Goal: Information Seeking & Learning: Learn about a topic

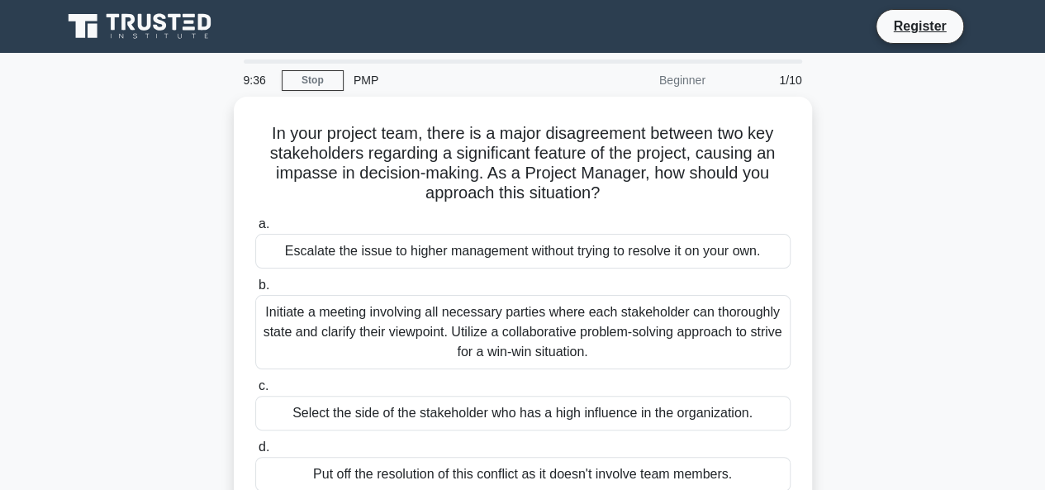
click at [939, 220] on div "In your project team, there is a major disagreement between two key stakeholder…" at bounding box center [523, 316] width 942 height 438
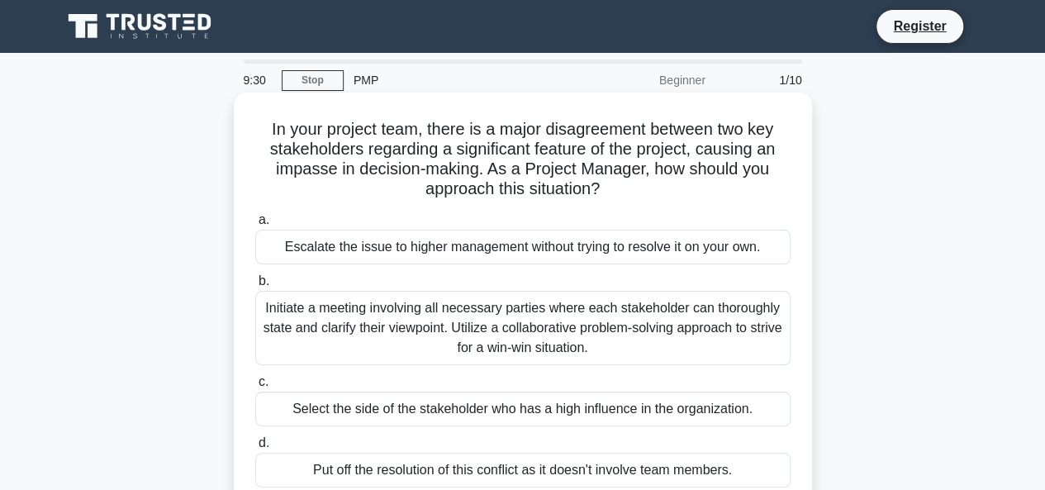
click at [443, 305] on div "Initiate a meeting involving all necessary parties where each stakeholder can t…" at bounding box center [522, 328] width 535 height 74
click at [255, 287] on input "b. Initiate a meeting involving all necessary parties where each stakeholder ca…" at bounding box center [255, 281] width 0 height 11
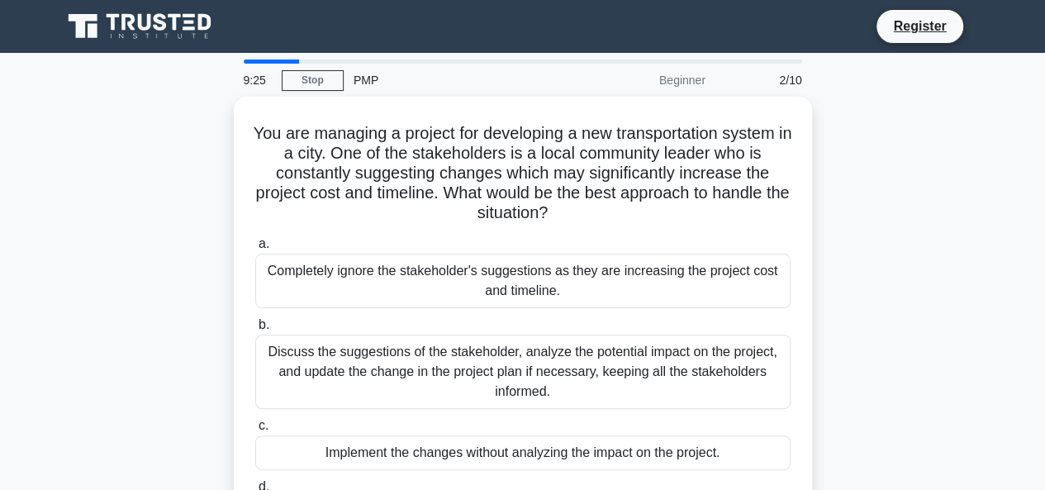
click at [250, 76] on div "9:25" at bounding box center [258, 80] width 48 height 33
click at [826, 184] on div "You are managing a project for developing a new transportation system in a city…" at bounding box center [523, 336] width 942 height 478
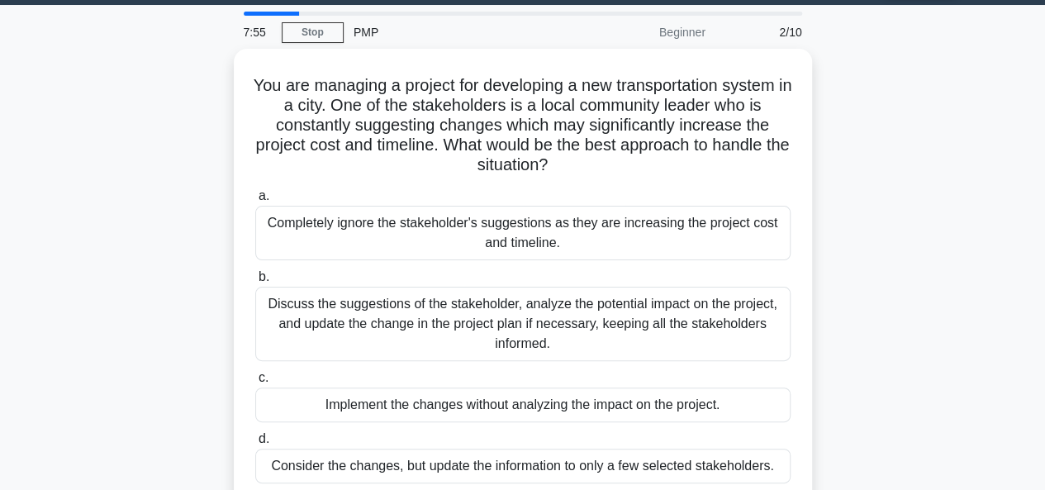
scroll to position [47, 0]
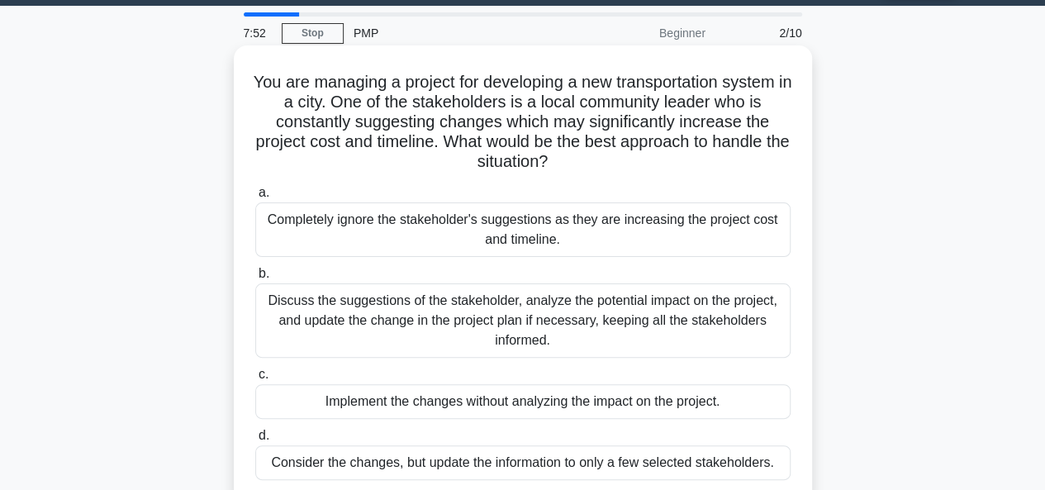
click at [586, 308] on div "Discuss the suggestions of the stakeholder, analyze the potential impact on the…" at bounding box center [522, 320] width 535 height 74
click at [255, 279] on input "b. Discuss the suggestions of the stakeholder, analyze the potential impact on …" at bounding box center [255, 274] width 0 height 11
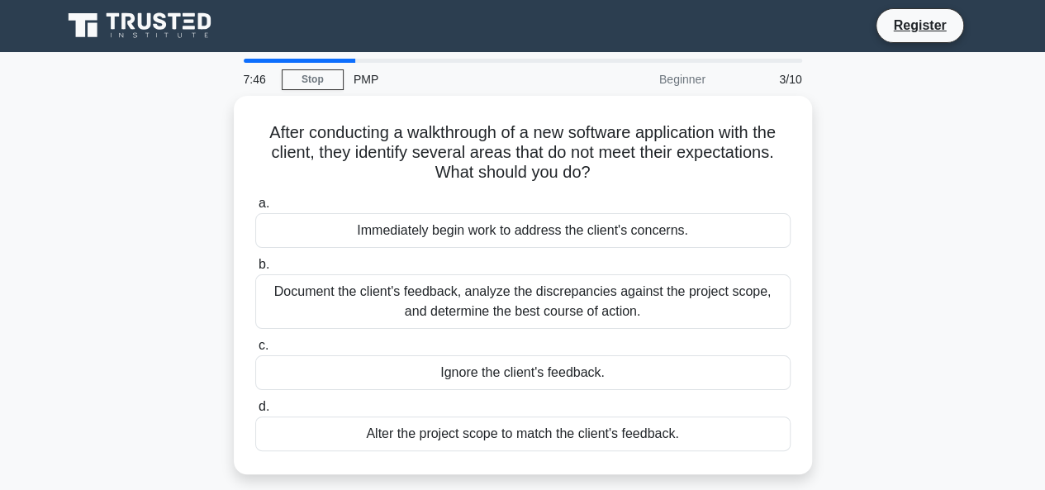
scroll to position [2, 0]
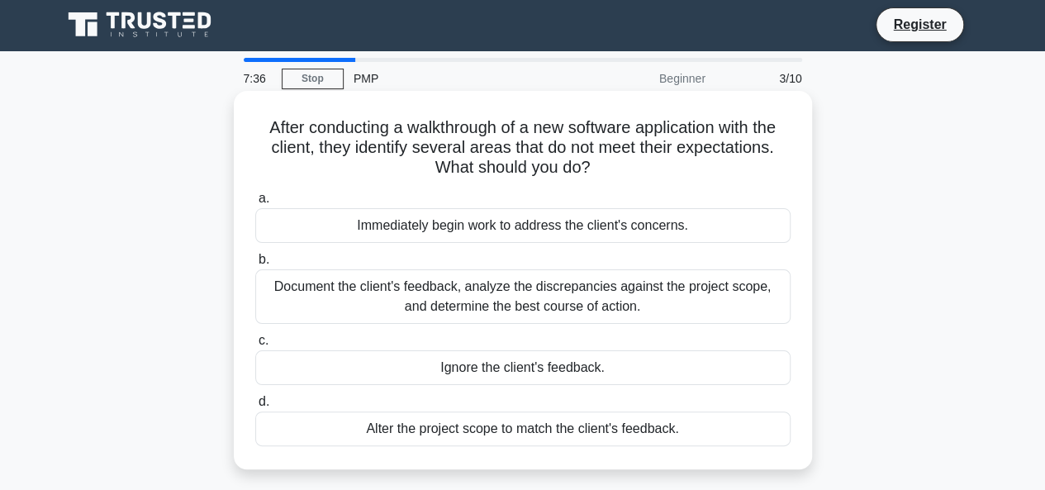
click at [660, 279] on div "Document the client's feedback, analyze the discrepancies against the project s…" at bounding box center [522, 296] width 535 height 55
click at [255, 265] on input "b. Document the client's feedback, analyze the discrepancies against the projec…" at bounding box center [255, 259] width 0 height 11
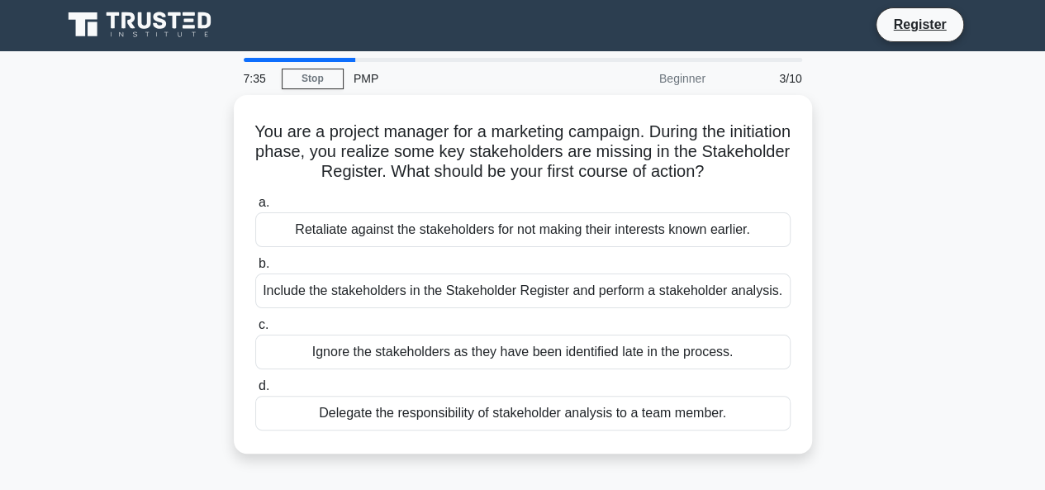
scroll to position [0, 0]
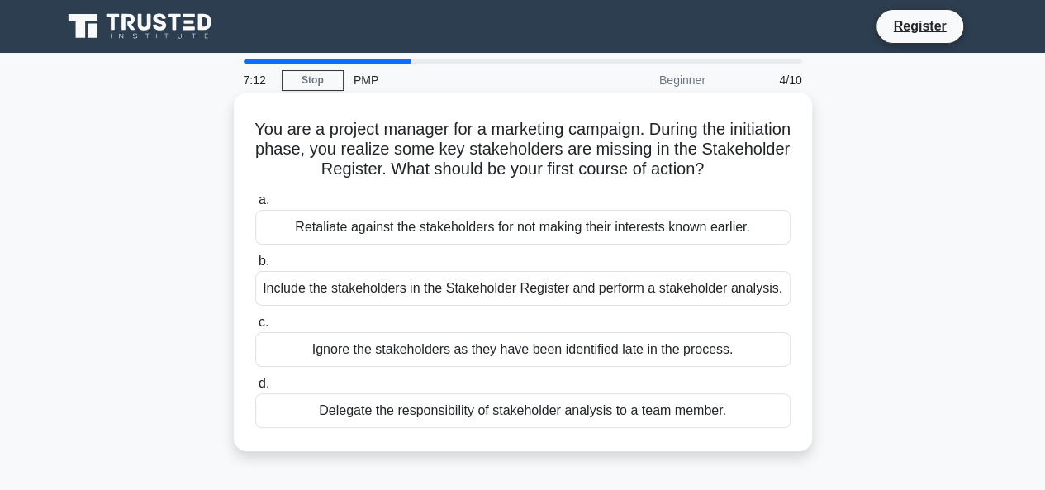
click at [564, 131] on h5 "You are a project manager for a marketing campaign. During the initiation phase…" at bounding box center [523, 149] width 539 height 61
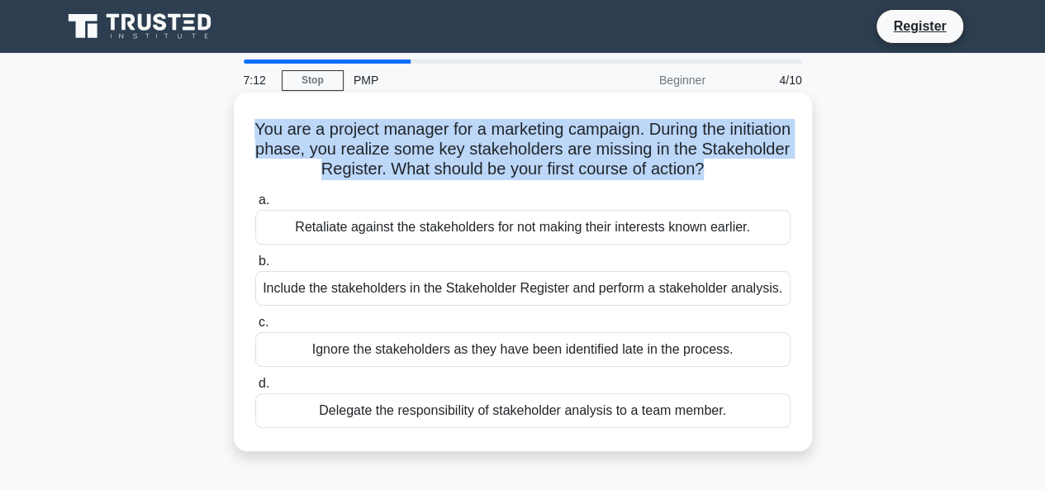
click at [564, 131] on h5 "You are a project manager for a marketing campaign. During the initiation phase…" at bounding box center [523, 149] width 539 height 61
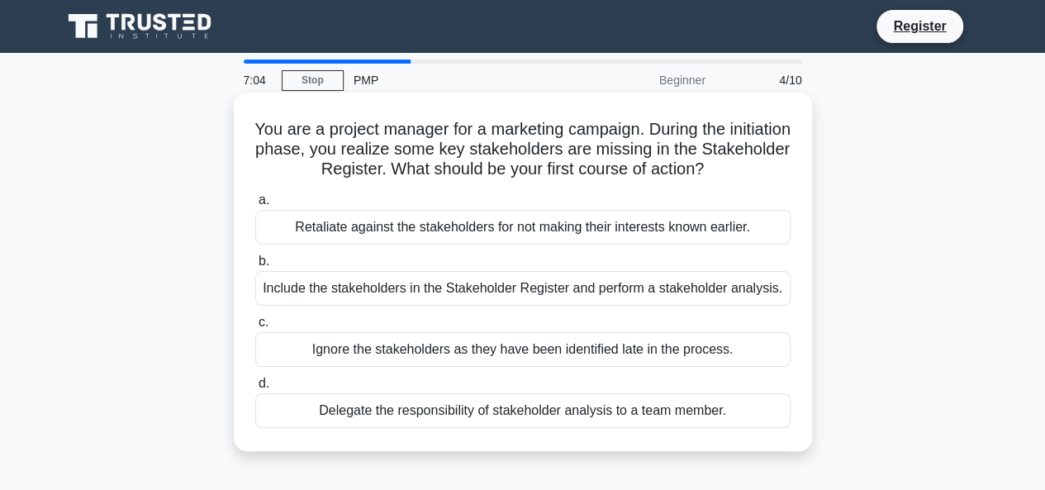
click at [575, 135] on h5 "You are a project manager for a marketing campaign. During the initiation phase…" at bounding box center [523, 149] width 539 height 61
click at [568, 128] on h5 "You are a project manager for a marketing campaign. During the initiation phase…" at bounding box center [523, 149] width 539 height 61
click at [506, 137] on h5 "You are a project manager for a marketing campaign. During the initiation phase…" at bounding box center [523, 149] width 539 height 61
click at [363, 135] on h5 "You are a project manager for a marketing campaign. During the initiation phase…" at bounding box center [523, 149] width 539 height 61
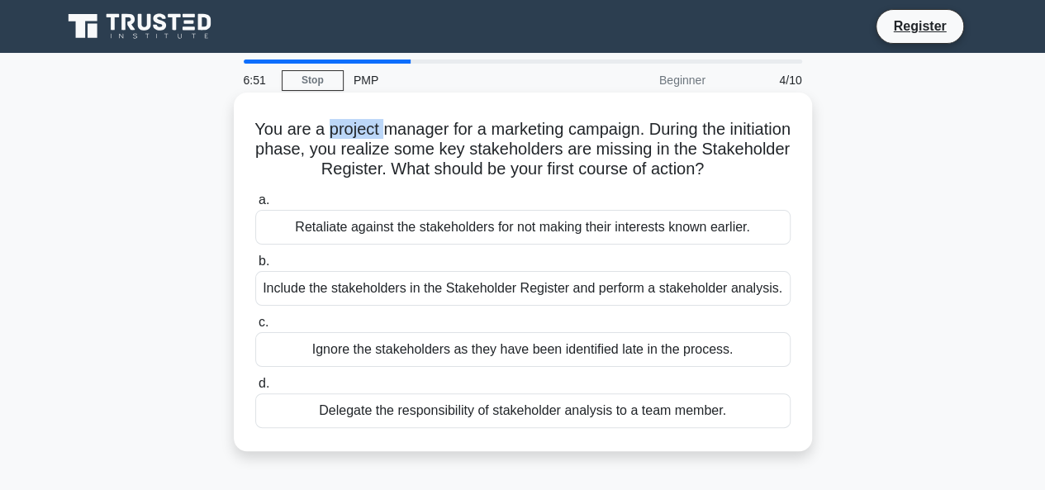
click at [363, 135] on h5 "You are a project manager for a marketing campaign. During the initiation phase…" at bounding box center [523, 149] width 539 height 61
click at [363, 153] on h5 "You are a project manager for a marketing campaign. During the initiation phase…" at bounding box center [523, 149] width 539 height 61
click at [341, 174] on h5 "You are a project manager for a marketing campaign. During the initiation phase…" at bounding box center [523, 149] width 539 height 61
click at [406, 169] on h5 "You are a project manager for a marketing campaign. During the initiation phase…" at bounding box center [523, 149] width 539 height 61
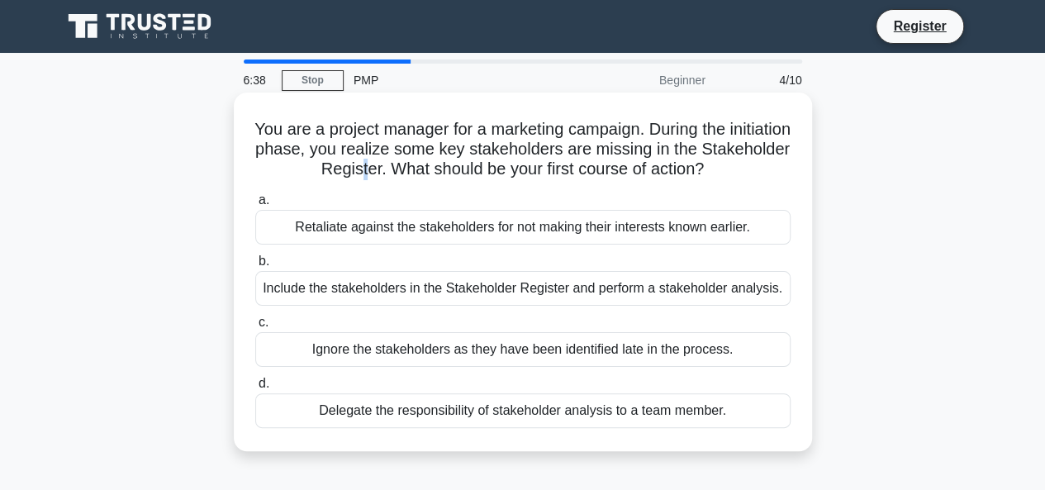
click at [406, 169] on h5 "You are a project manager for a marketing campaign. During the initiation phase…" at bounding box center [523, 149] width 539 height 61
click at [506, 174] on h5 "You are a project manager for a marketing campaign. During the initiation phase…" at bounding box center [523, 149] width 539 height 61
click at [393, 148] on h5 "You are a project manager for a marketing campaign. During the initiation phase…" at bounding box center [523, 149] width 539 height 61
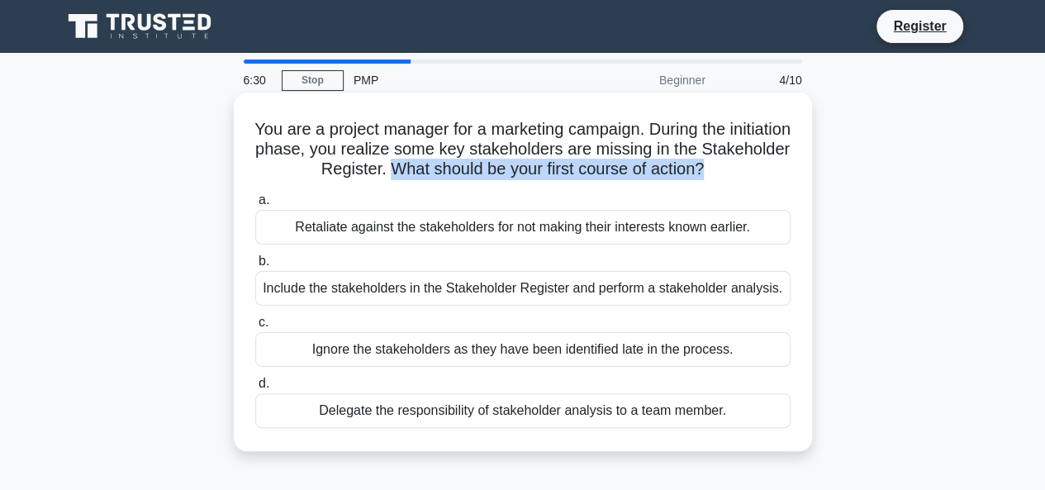
drag, startPoint x: 431, startPoint y: 165, endPoint x: 754, endPoint y: 163, distance: 322.2
click at [754, 163] on h5 "You are a project manager for a marketing campaign. During the initiation phase…" at bounding box center [523, 149] width 539 height 61
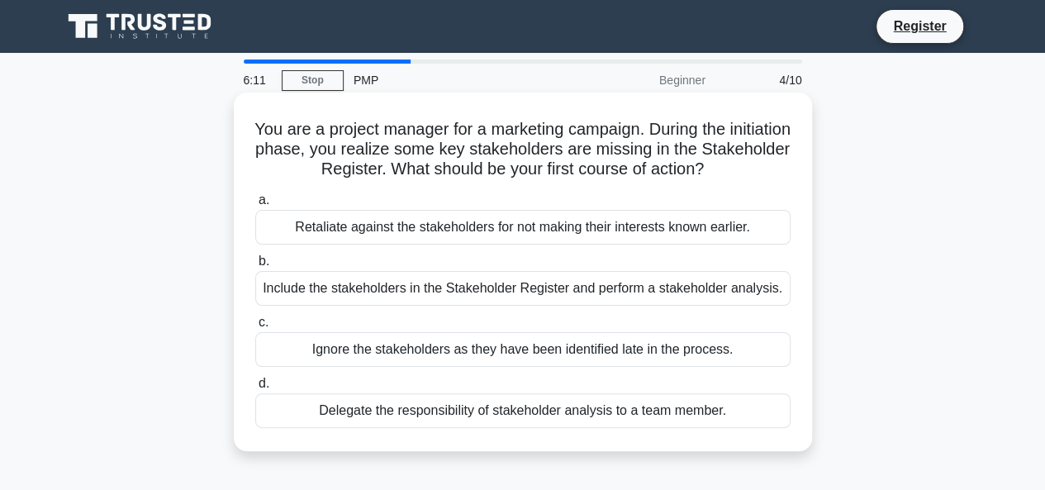
click at [469, 158] on h5 "You are a project manager for a marketing campaign. During the initiation phase…" at bounding box center [523, 149] width 539 height 61
click at [528, 292] on div "Include the stakeholders in the Stakeholder Register and perform a stakeholder …" at bounding box center [522, 288] width 535 height 35
click at [255, 267] on input "b. Include the stakeholders in the Stakeholder Register and perform a stakehold…" at bounding box center [255, 261] width 0 height 11
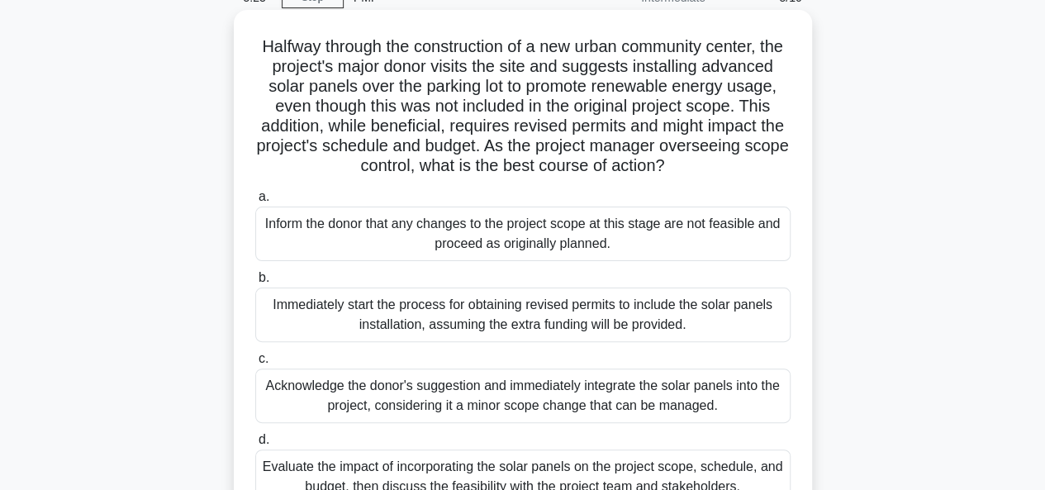
scroll to position [165, 0]
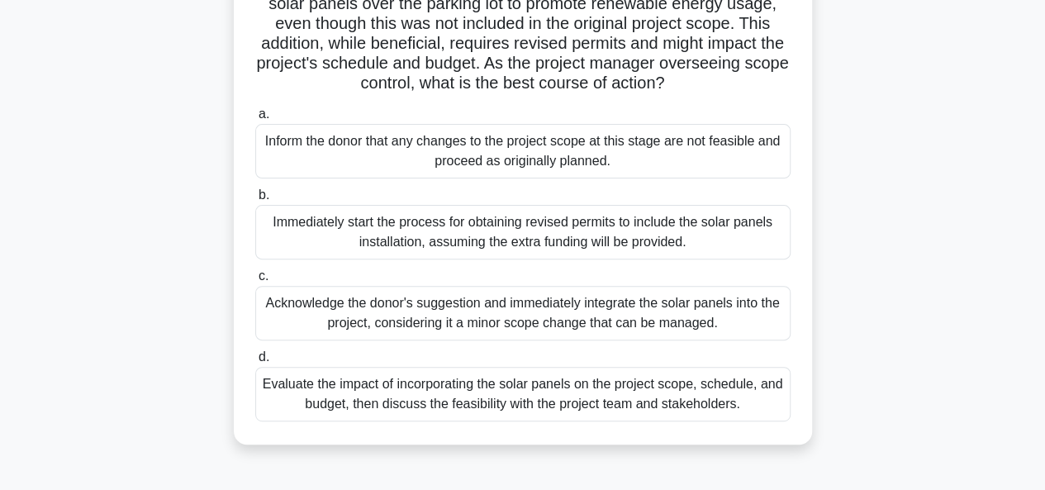
click at [458, 411] on div "Evaluate the impact of incorporating the solar panels on the project scope, sch…" at bounding box center [522, 394] width 535 height 55
click at [255, 363] on input "d. Evaluate the impact of incorporating the solar panels on the project scope, …" at bounding box center [255, 357] width 0 height 11
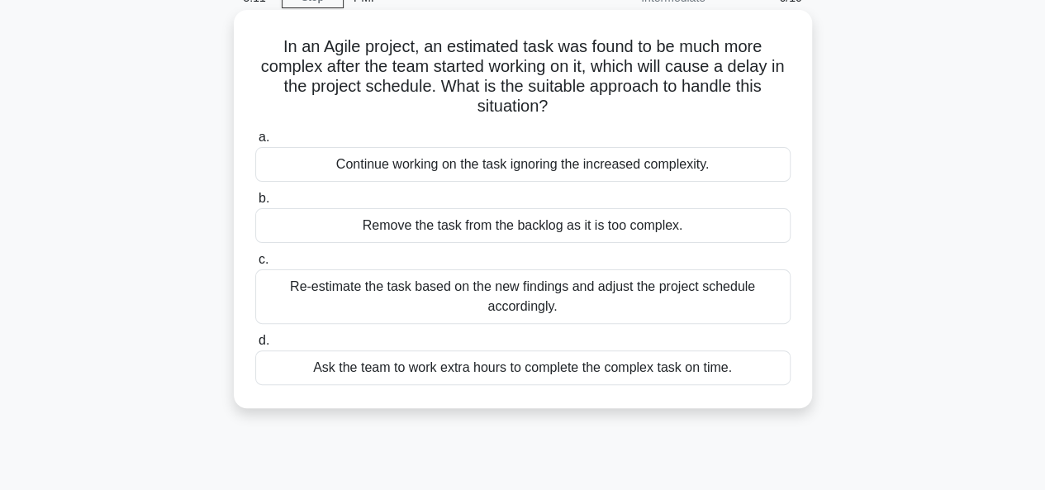
scroll to position [0, 0]
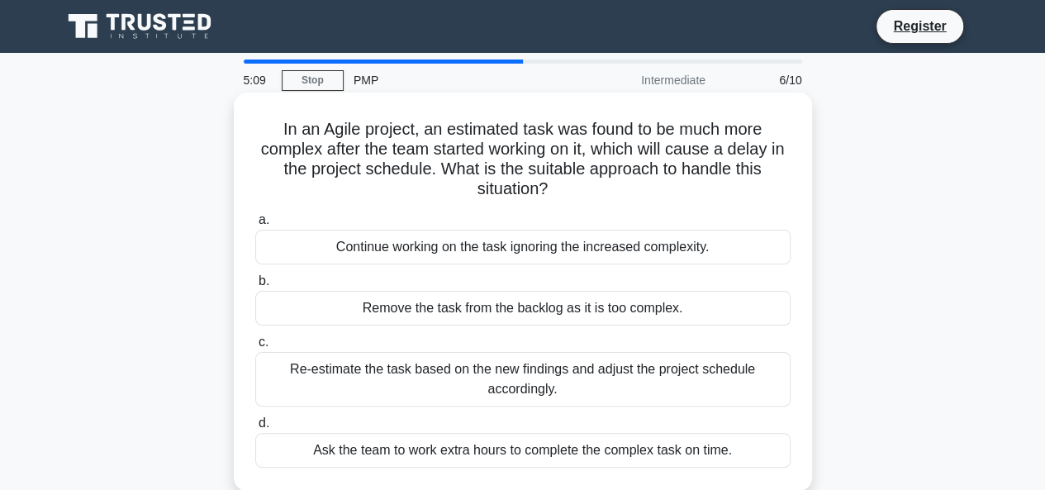
click at [467, 159] on h5 "In an Agile project, an estimated task was found to be much more complex after …" at bounding box center [523, 159] width 539 height 81
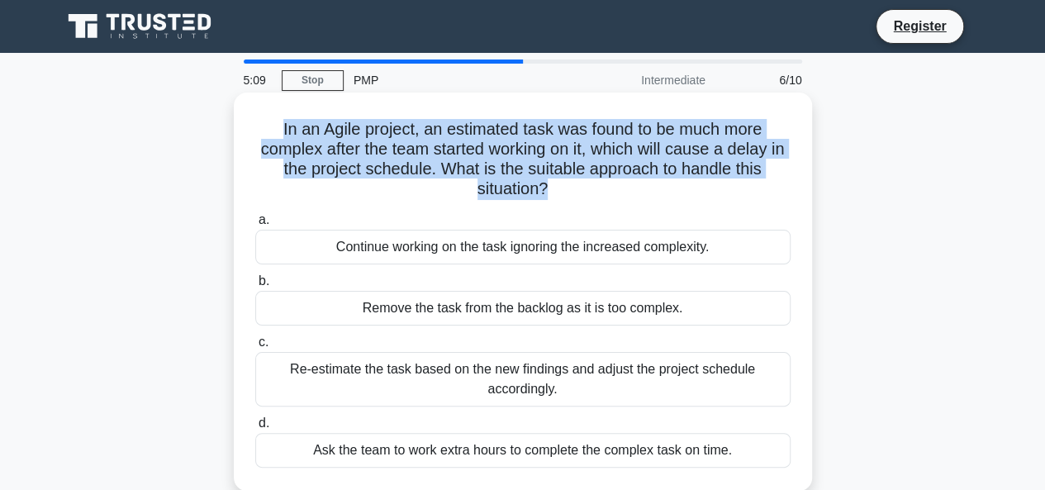
click at [467, 159] on h5 "In an Agile project, an estimated task was found to be much more complex after …" at bounding box center [523, 159] width 539 height 81
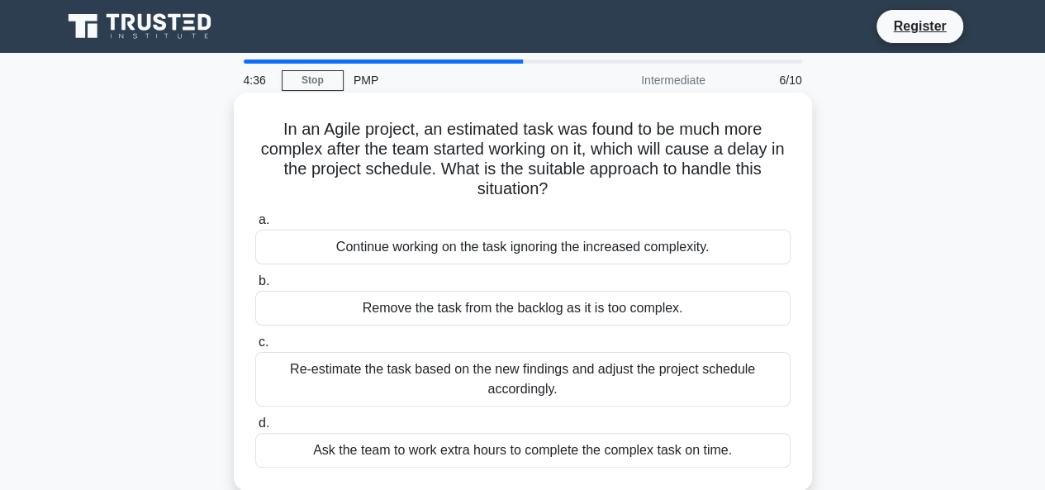
click at [543, 383] on div "Re-estimate the task based on the new findings and adjust the project schedule …" at bounding box center [522, 379] width 535 height 55
click at [255, 348] on input "c. Re-estimate the task based on the new findings and adjust the project schedu…" at bounding box center [255, 342] width 0 height 11
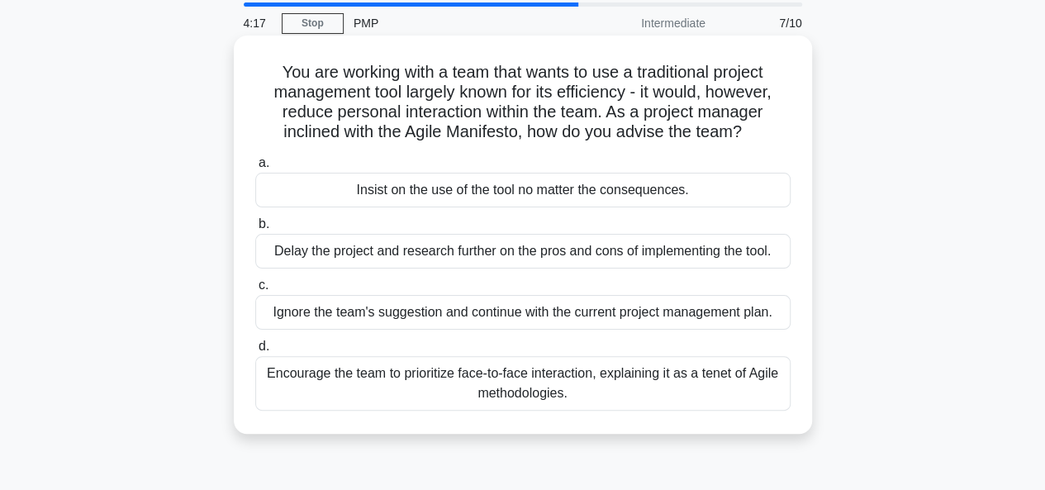
scroll to position [83, 0]
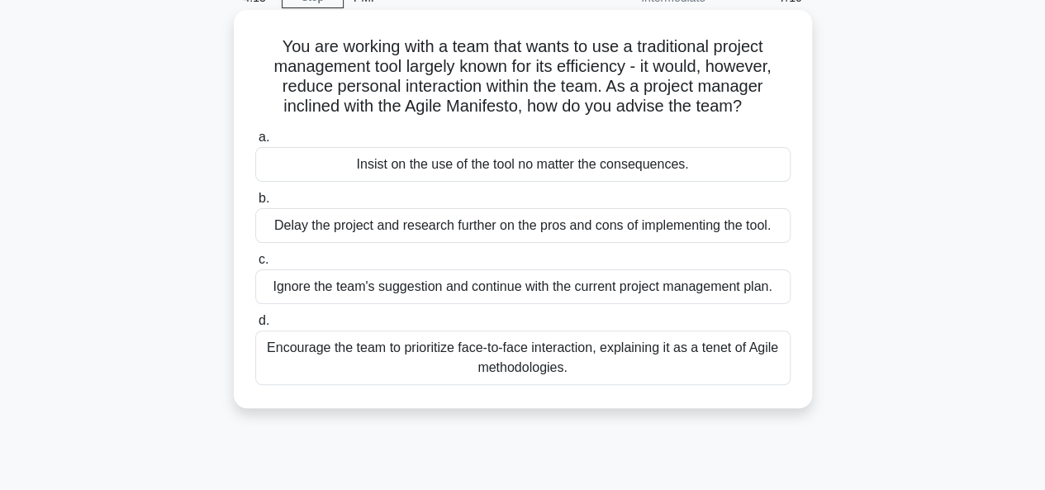
click at [515, 366] on div "Encourage the team to prioritize face-to-face interaction, explaining it as a t…" at bounding box center [522, 357] width 535 height 55
click at [255, 326] on input "d. Encourage the team to prioritize face-to-face interaction, explaining it as …" at bounding box center [255, 321] width 0 height 11
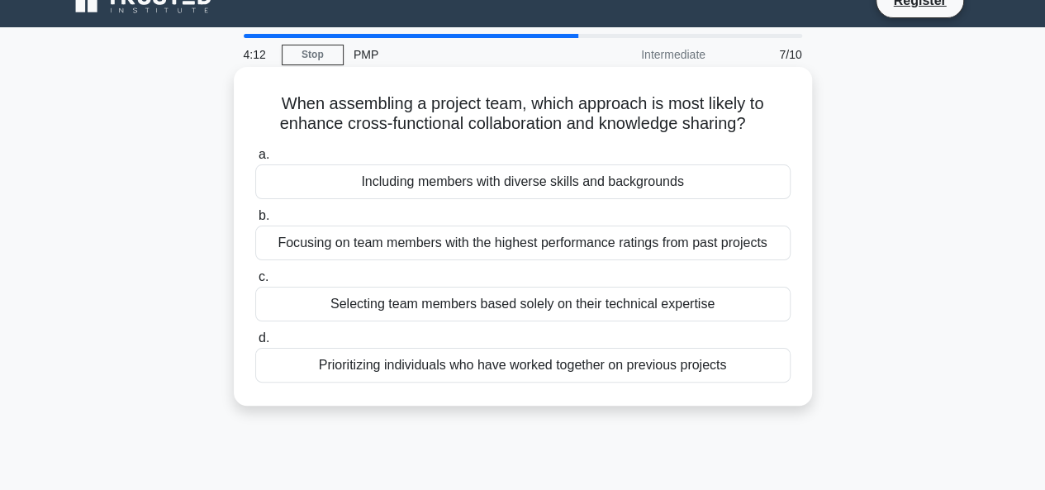
scroll to position [0, 0]
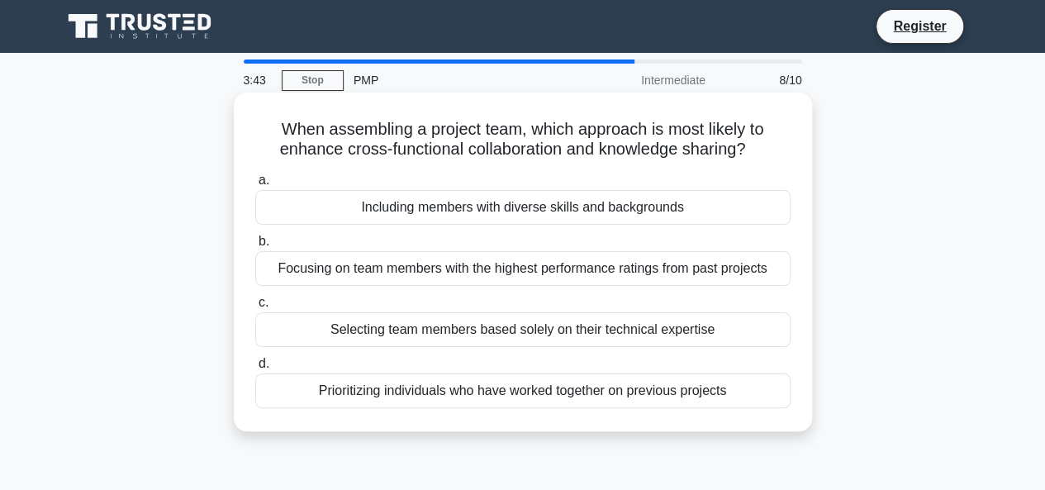
click at [562, 199] on div "Including members with diverse skills and backgrounds" at bounding box center [522, 207] width 535 height 35
click at [255, 186] on input "a. Including members with diverse skills and backgrounds" at bounding box center [255, 180] width 0 height 11
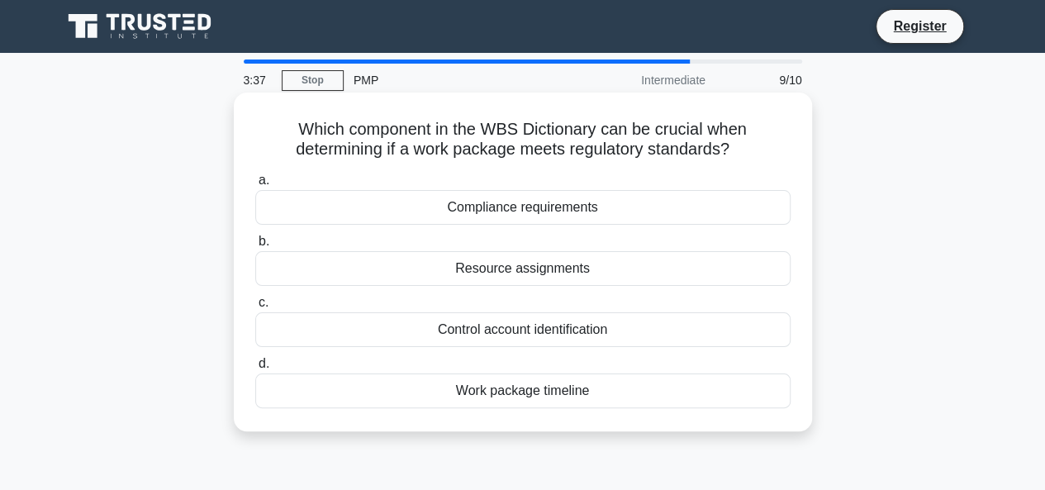
click at [497, 152] on h5 "Which component in the WBS Dictionary can be crucial when determining if a work…" at bounding box center [523, 139] width 539 height 41
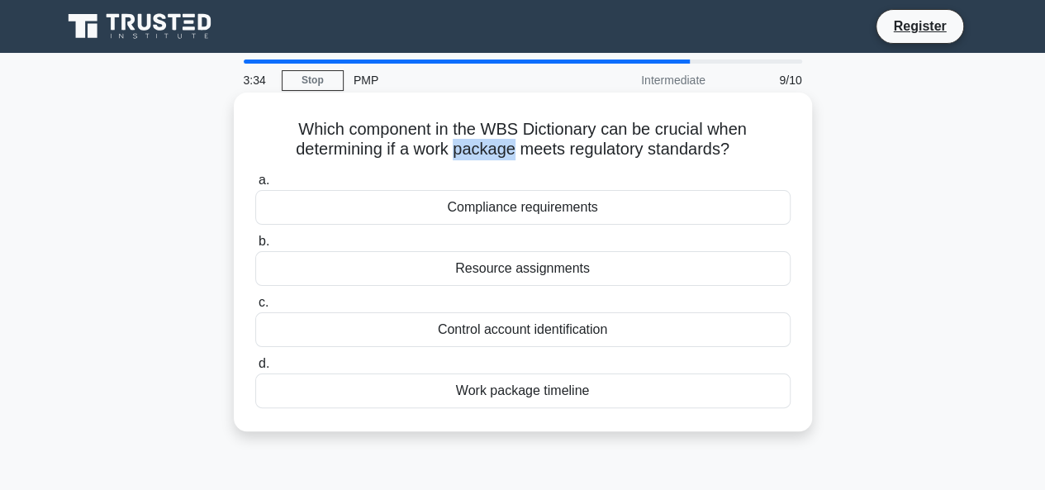
click at [497, 152] on h5 "Which component in the WBS Dictionary can be crucial when determining if a work…" at bounding box center [523, 139] width 539 height 41
click at [542, 151] on h5 "Which component in the WBS Dictionary can be crucial when determining if a work…" at bounding box center [523, 139] width 539 height 41
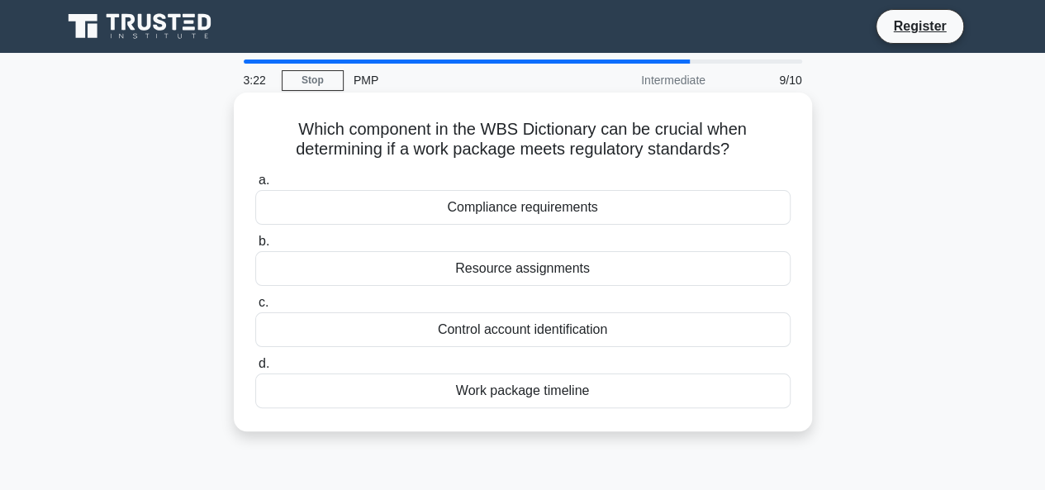
click at [430, 127] on h5 "Which component in the WBS Dictionary can be crucial when determining if a work…" at bounding box center [523, 139] width 539 height 41
click at [390, 121] on h5 "Which component in the WBS Dictionary can be crucial when determining if a work…" at bounding box center [523, 139] width 539 height 41
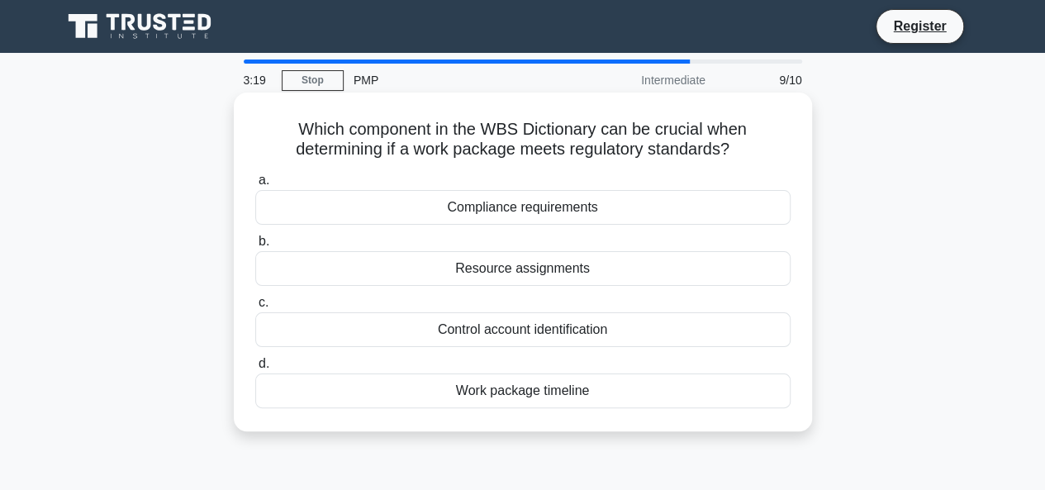
click at [518, 159] on h5 "Which component in the WBS Dictionary can be crucial when determining if a work…" at bounding box center [523, 139] width 539 height 41
click at [587, 145] on h5 "Which component in the WBS Dictionary can be crucial when determining if a work…" at bounding box center [523, 139] width 539 height 41
click at [511, 154] on h5 "Which component in the WBS Dictionary can be crucial when determining if a work…" at bounding box center [523, 139] width 539 height 41
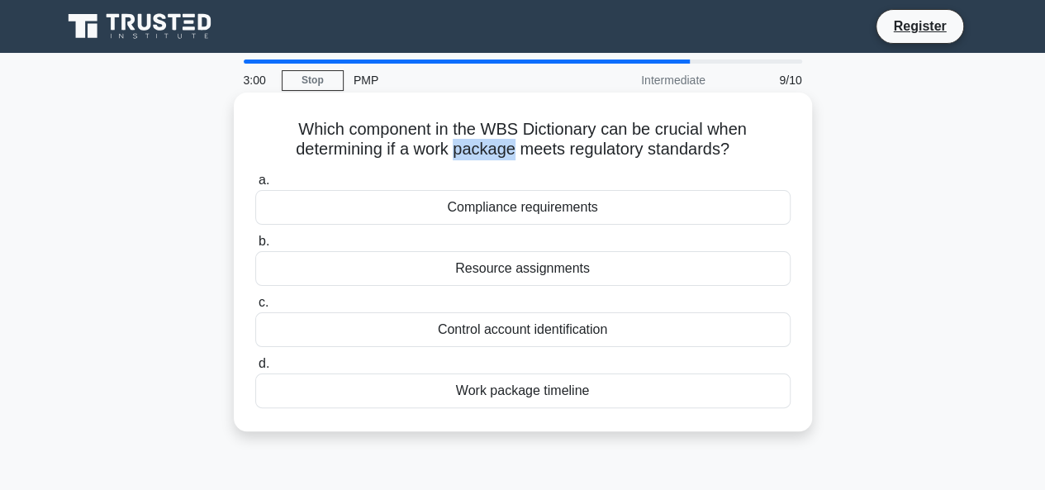
click at [511, 154] on h5 "Which component in the WBS Dictionary can be crucial when determining if a work…" at bounding box center [523, 139] width 539 height 41
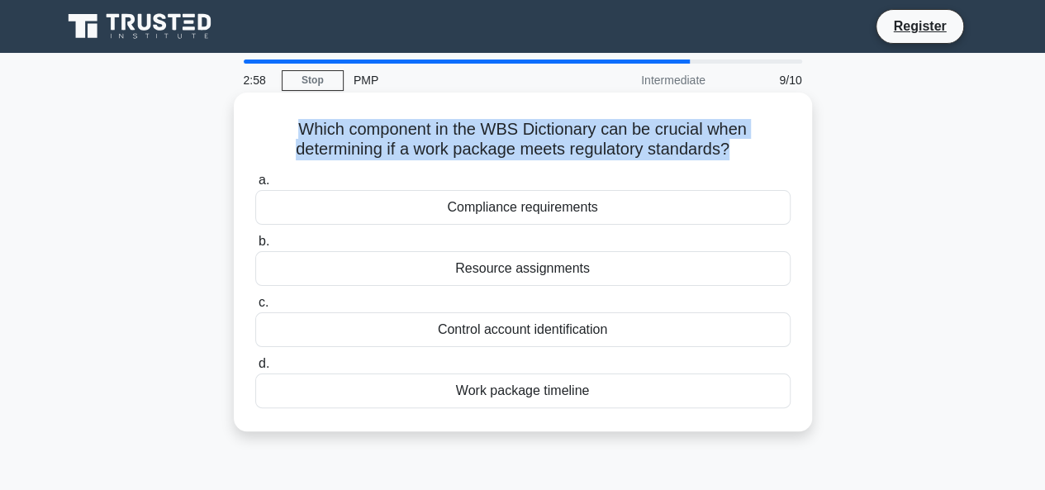
click at [511, 154] on h5 "Which component in the WBS Dictionary can be crucial when determining if a work…" at bounding box center [523, 139] width 539 height 41
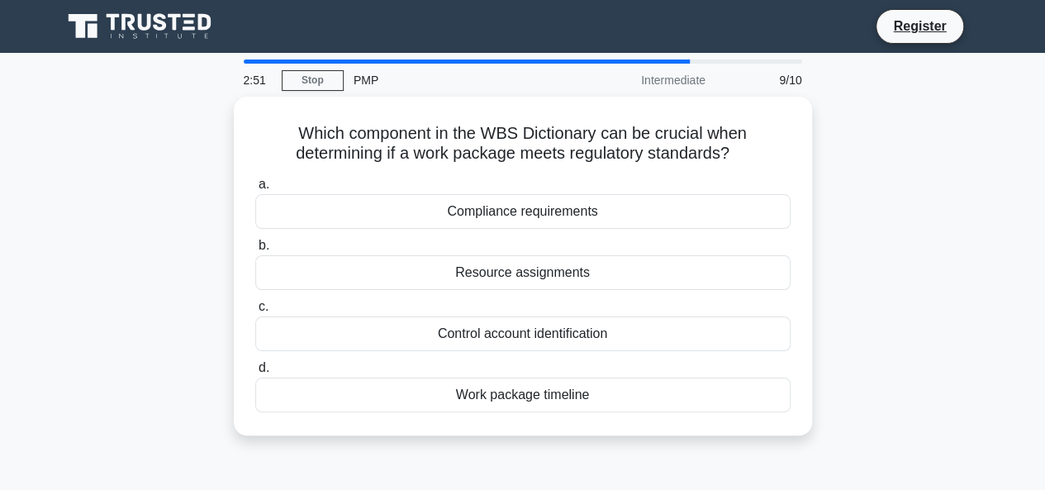
click at [902, 294] on div "Which component in the WBS Dictionary can be crucial when determining if a work…" at bounding box center [523, 276] width 942 height 359
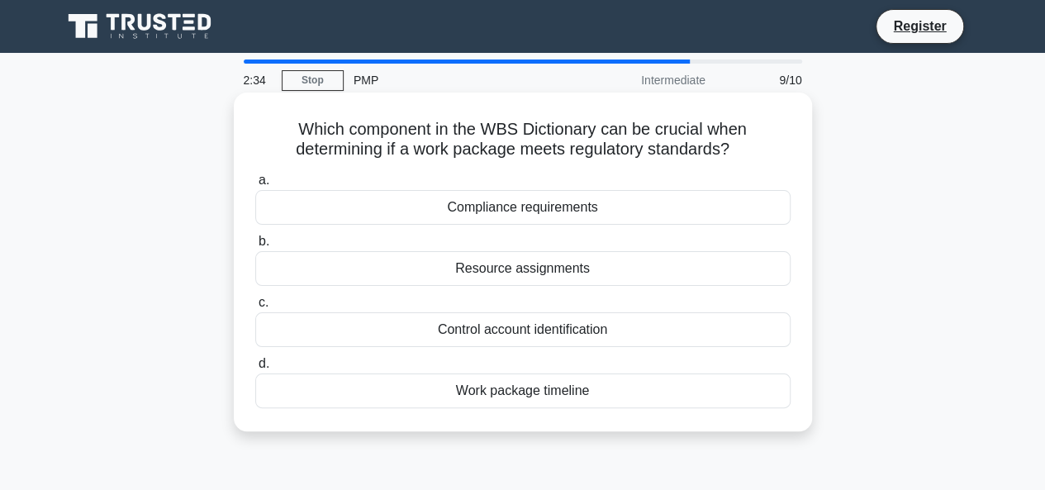
click at [587, 326] on div "Control account identification" at bounding box center [522, 329] width 535 height 35
click at [255, 308] on input "c. Control account identification" at bounding box center [255, 302] width 0 height 11
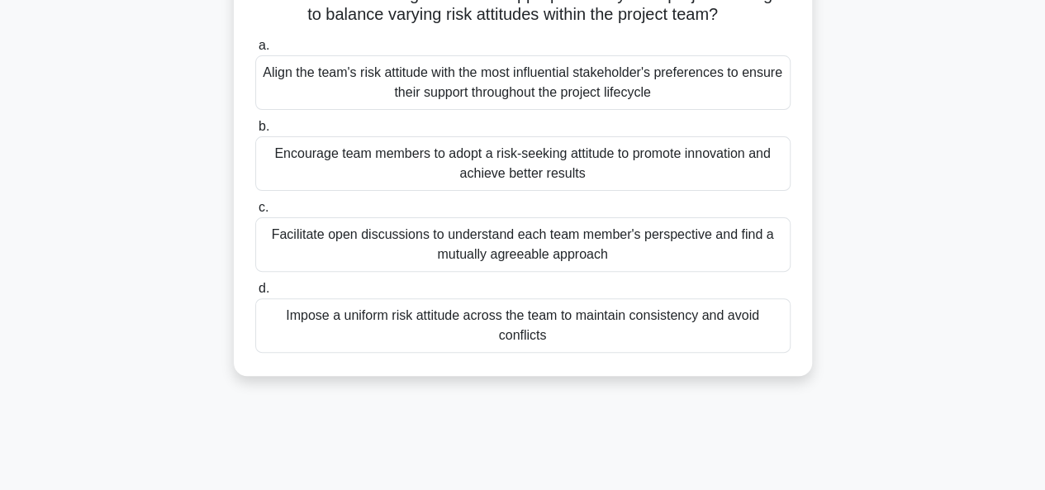
scroll to position [159, 0]
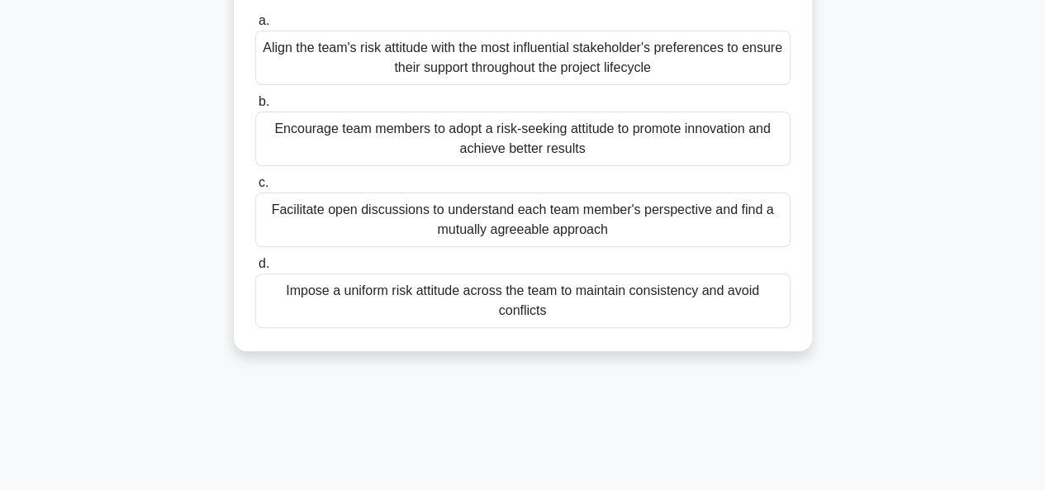
click at [652, 212] on div "Facilitate open discussions to understand each team member's perspective and fi…" at bounding box center [522, 220] width 535 height 55
click at [255, 188] on input "c. Facilitate open discussions to understand each team member's perspective and…" at bounding box center [255, 183] width 0 height 11
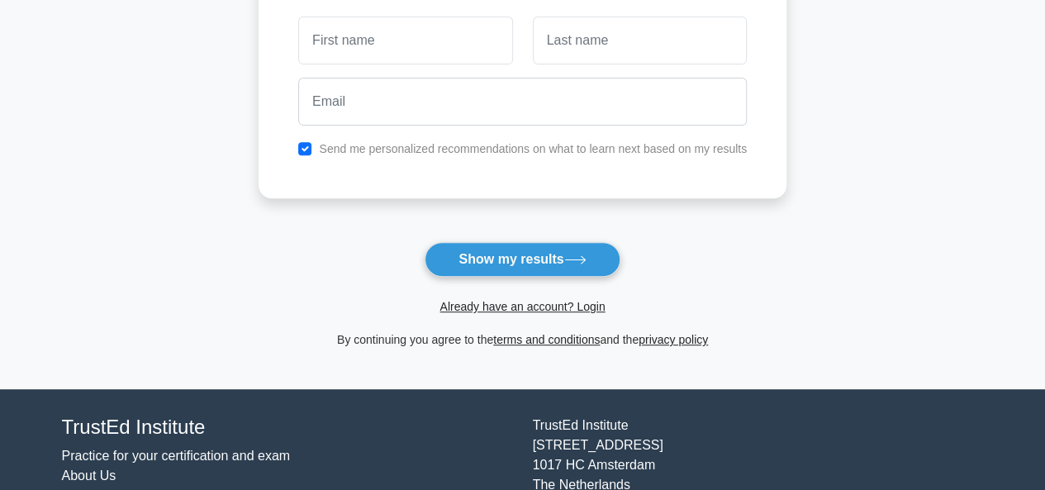
scroll to position [267, 0]
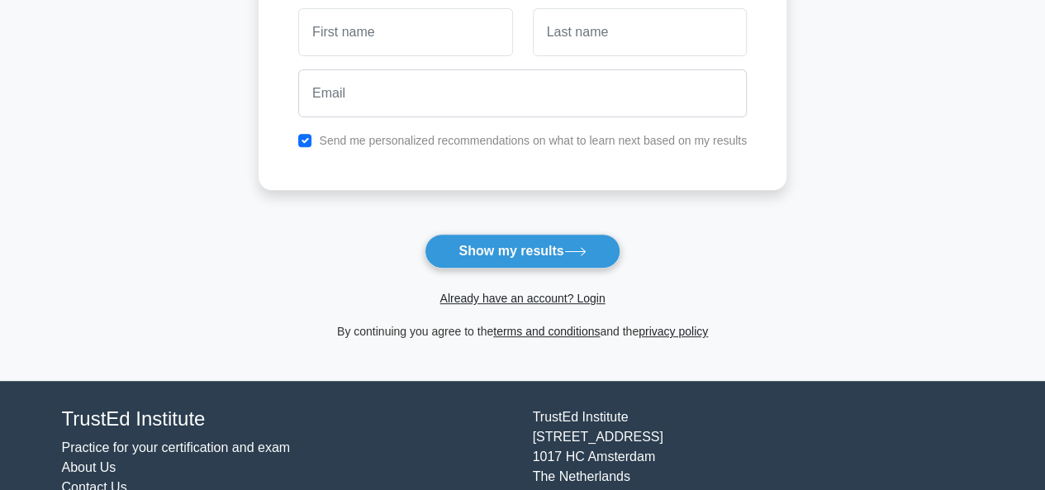
click at [387, 47] on input "text" at bounding box center [405, 32] width 214 height 48
type input "[PERSON_NAME]"
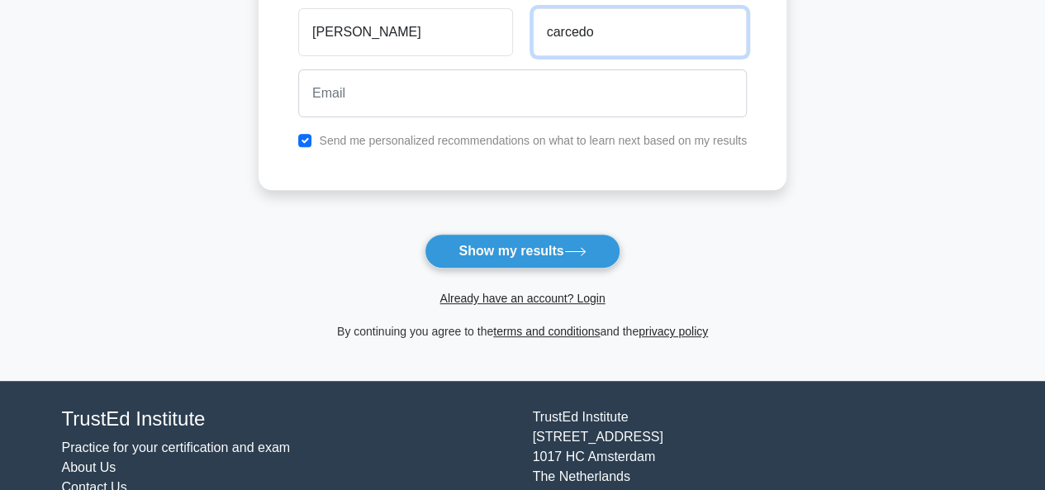
type input "Carcedo"
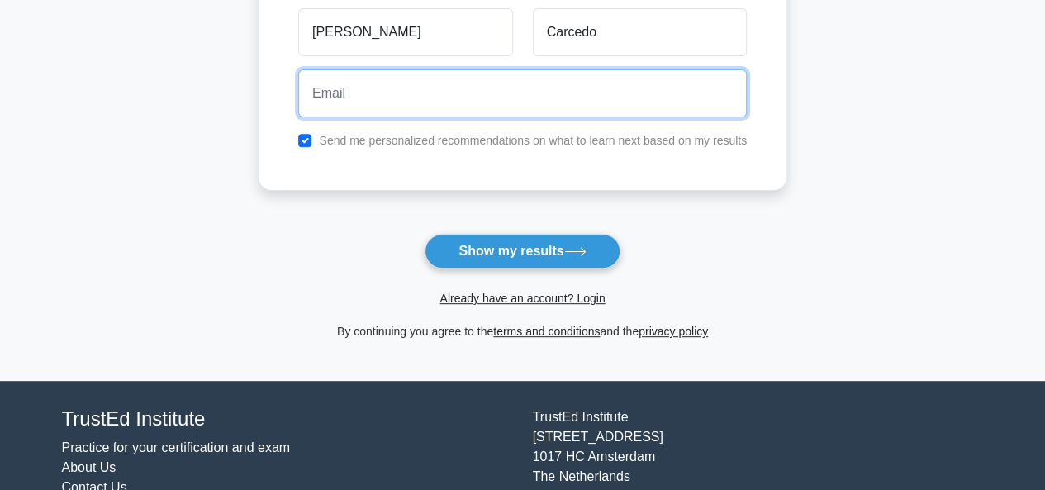
click at [556, 86] on input "email" at bounding box center [522, 93] width 449 height 48
type input "matiascarcedo@hotmail.com"
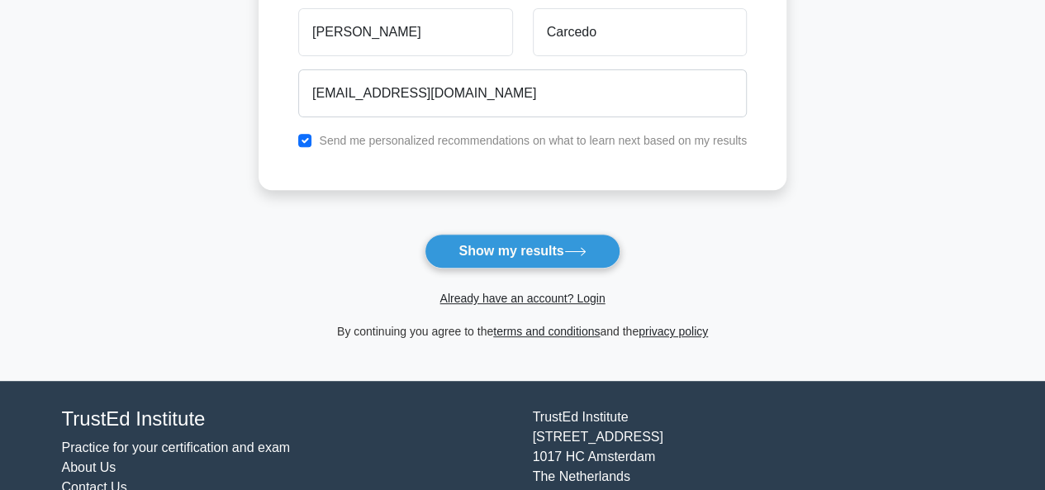
click at [402, 140] on label "Send me personalized recommendations on what to learn next based on my results" at bounding box center [533, 140] width 428 height 13
click at [310, 138] on input "checkbox" at bounding box center [304, 140] width 13 height 13
checkbox input "true"
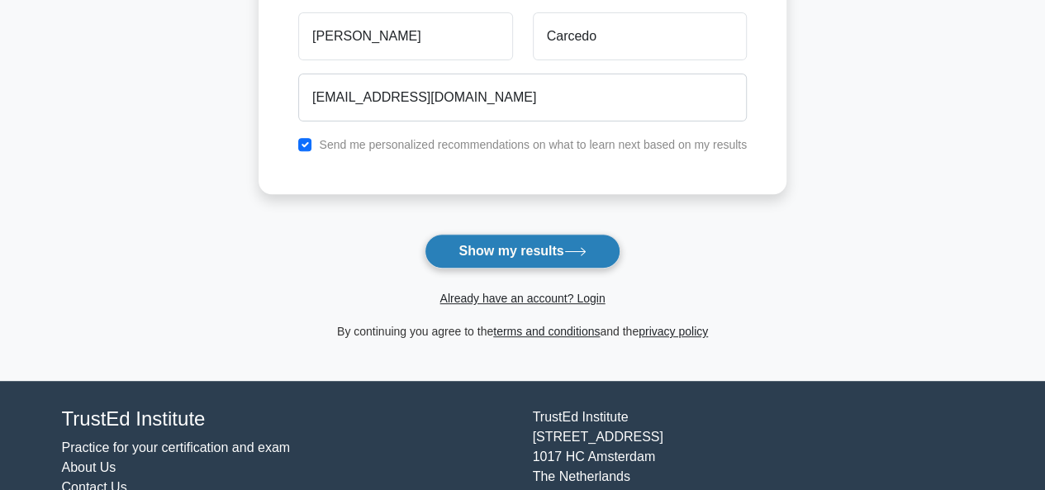
click at [542, 242] on button "Show my results" at bounding box center [522, 251] width 195 height 35
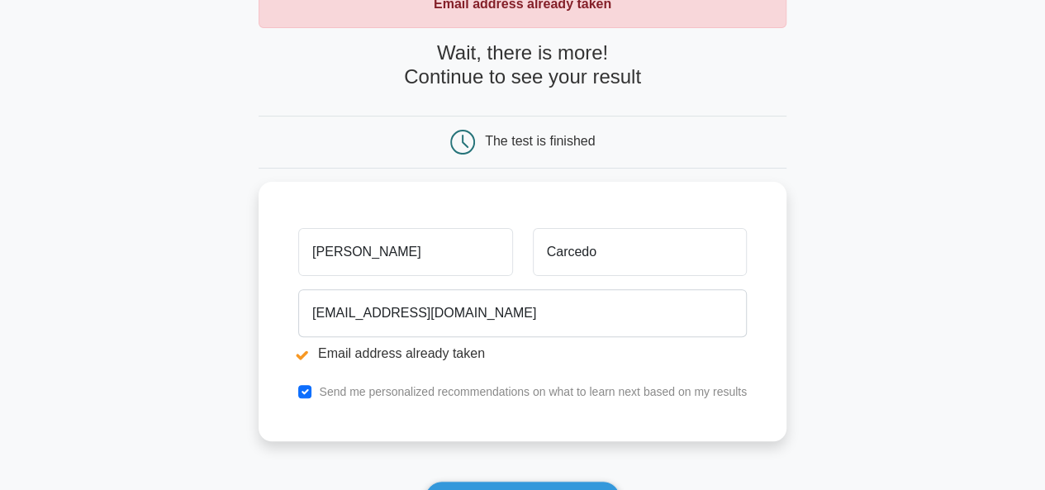
scroll to position [129, 0]
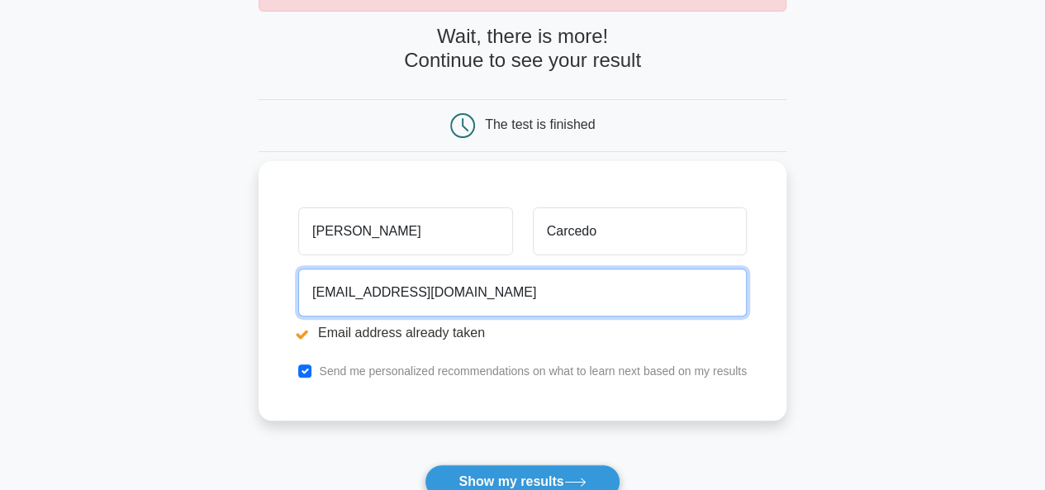
click at [497, 285] on input "matiascarcedo@hotmail.com" at bounding box center [522, 293] width 449 height 48
drag, startPoint x: 400, startPoint y: 286, endPoint x: 701, endPoint y: 332, distance: 304.3
click at [701, 332] on div "matiascarcedo@hotmail.com Email address already taken" at bounding box center [522, 308] width 468 height 93
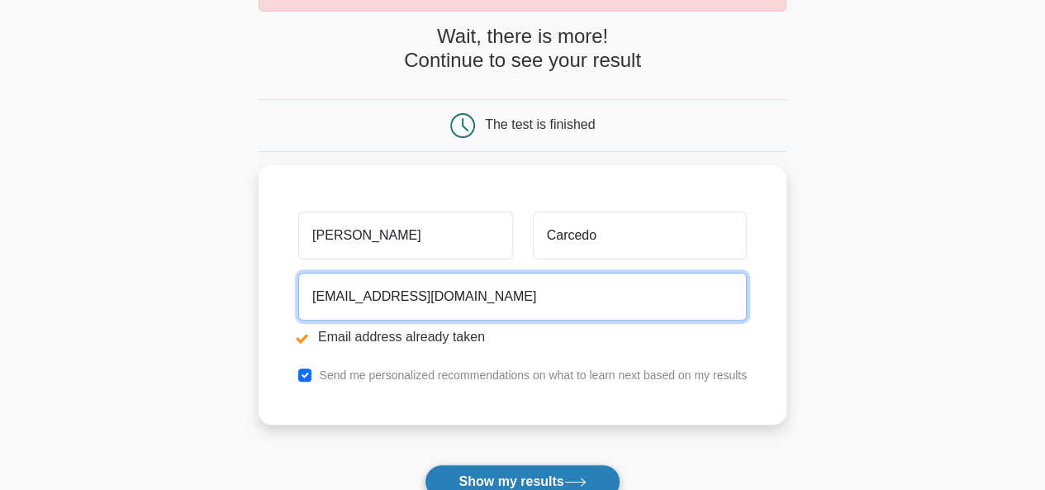
type input "mcarcedo@invap.com.ar"
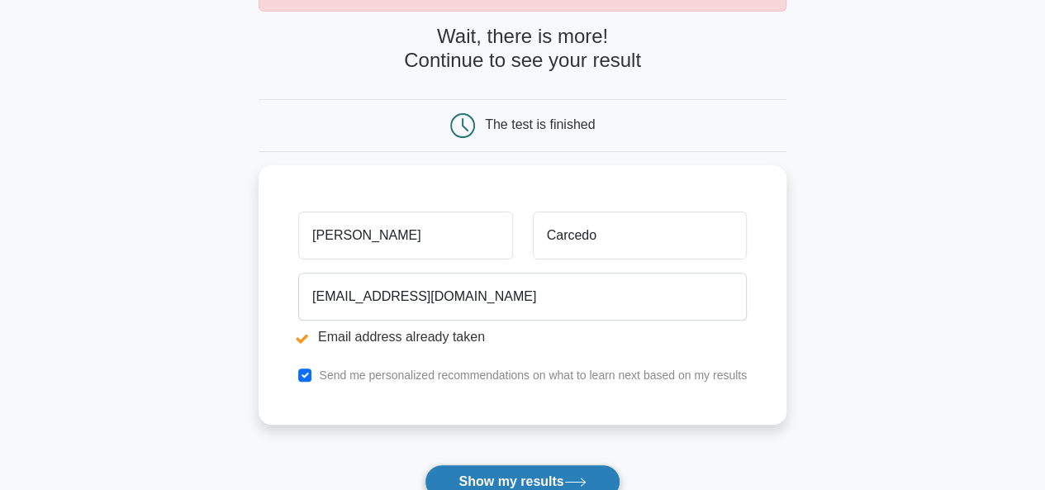
click at [482, 472] on button "Show my results" at bounding box center [522, 481] width 195 height 35
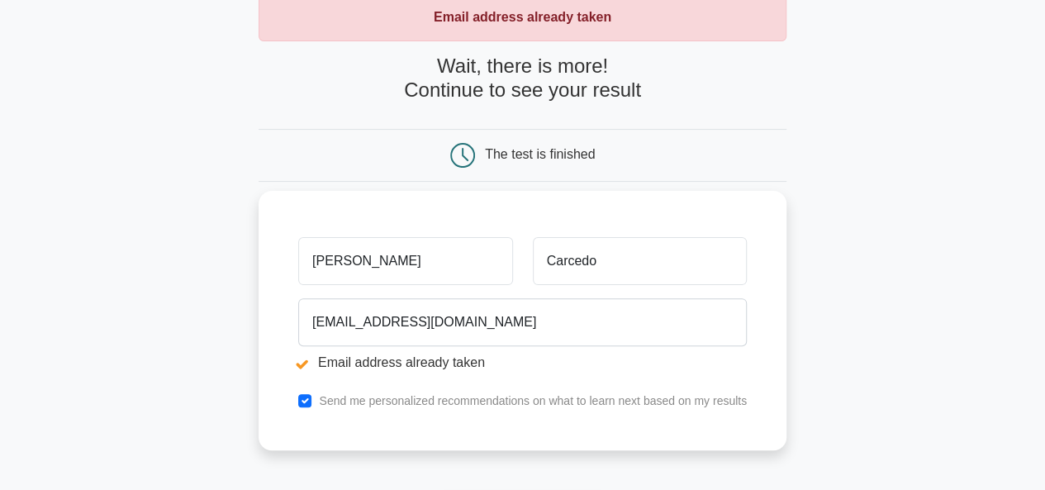
scroll to position [105, 0]
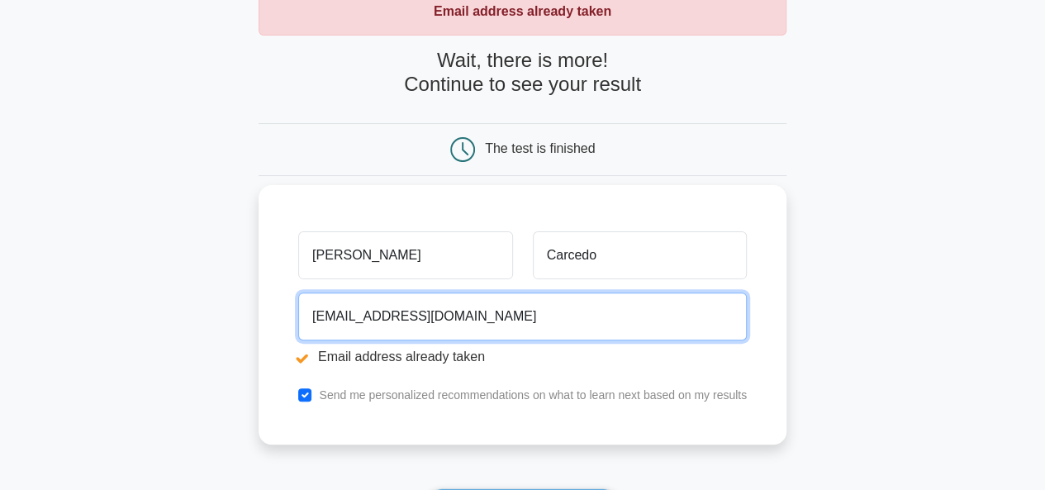
drag, startPoint x: 487, startPoint y: 316, endPoint x: 324, endPoint y: 336, distance: 164.8
click at [324, 336] on input "[EMAIL_ADDRESS][DOMAIN_NAME]" at bounding box center [522, 316] width 449 height 48
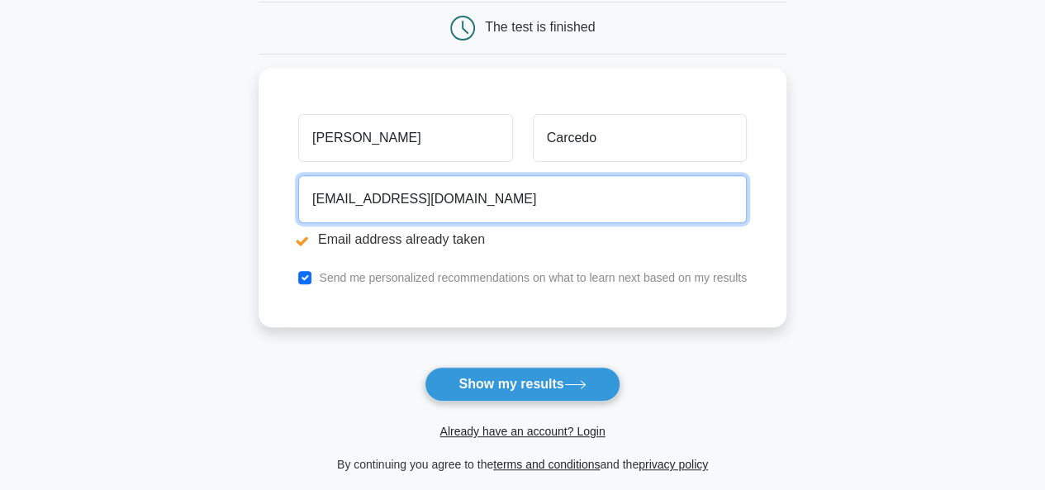
scroll to position [230, 0]
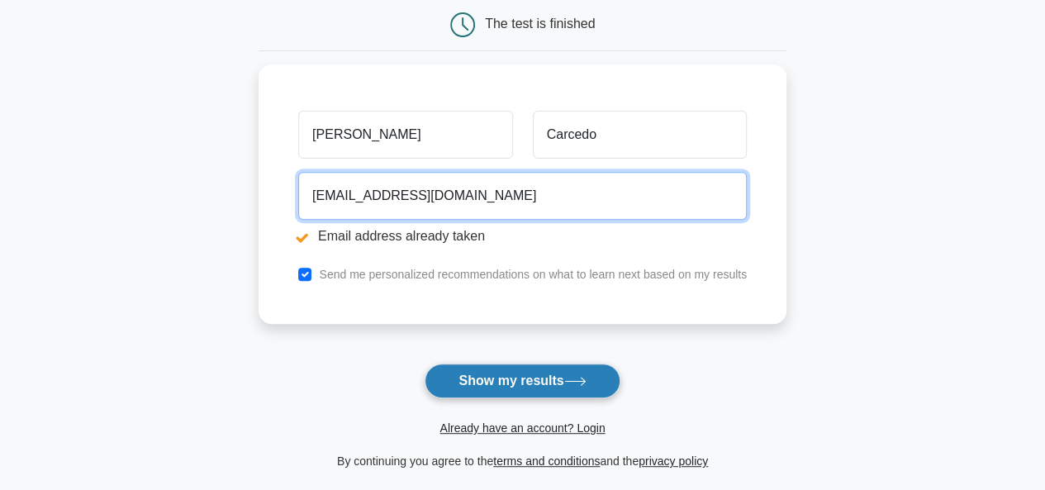
type input "[EMAIL_ADDRESS][DOMAIN_NAME]"
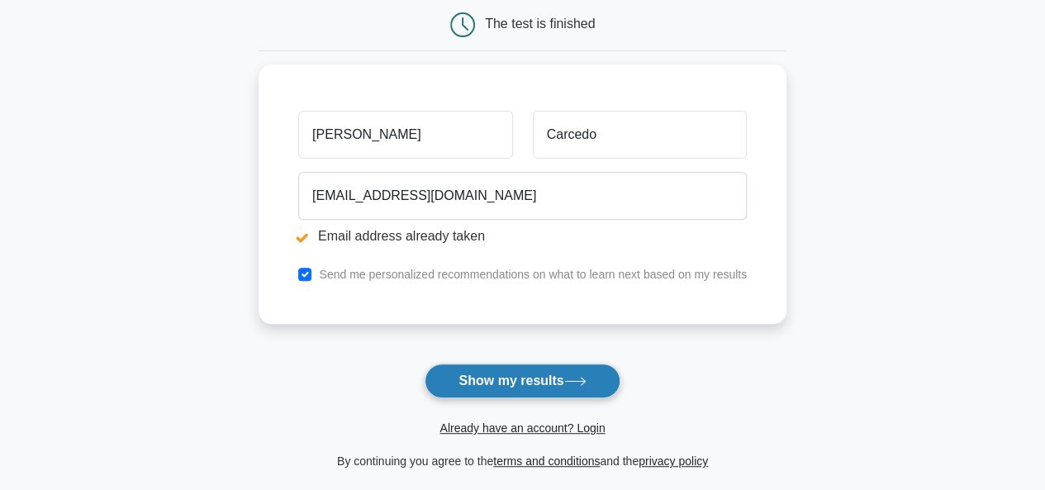
click at [520, 369] on button "Show my results" at bounding box center [522, 381] width 195 height 35
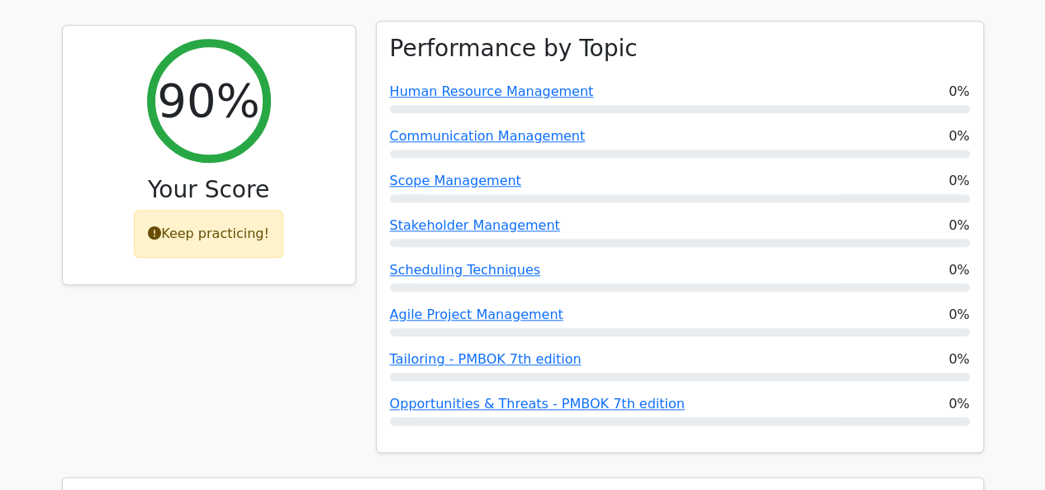
scroll to position [622, 0]
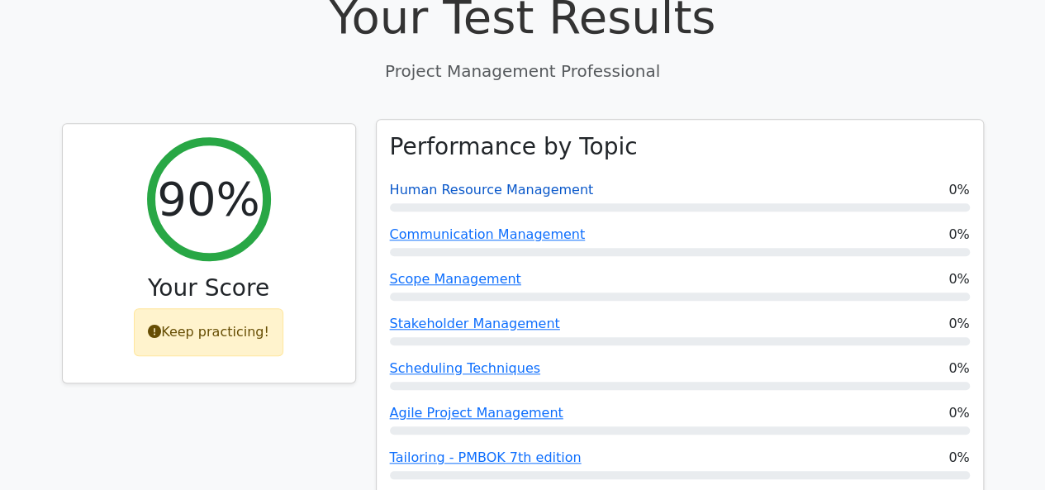
click at [491, 182] on link "Human Resource Management" at bounding box center [492, 190] width 204 height 16
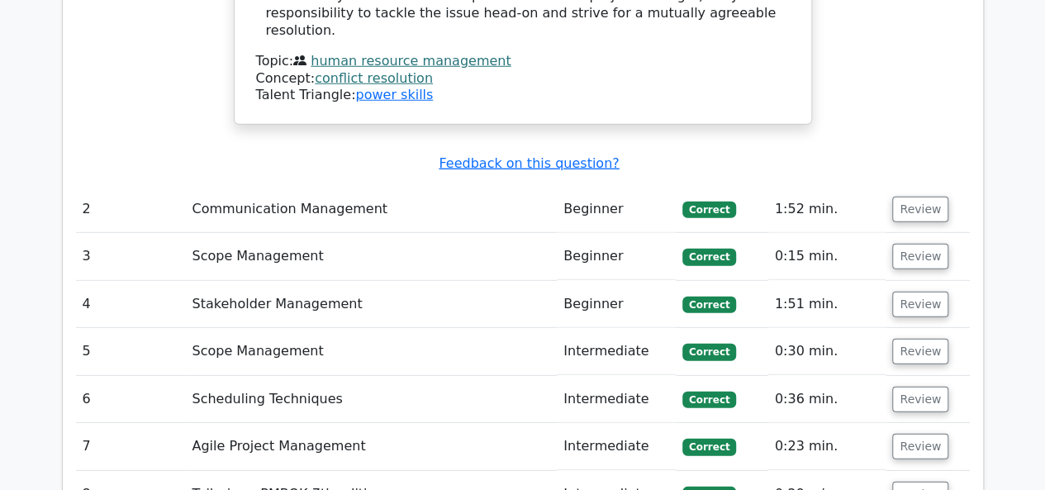
scroll to position [2275, 0]
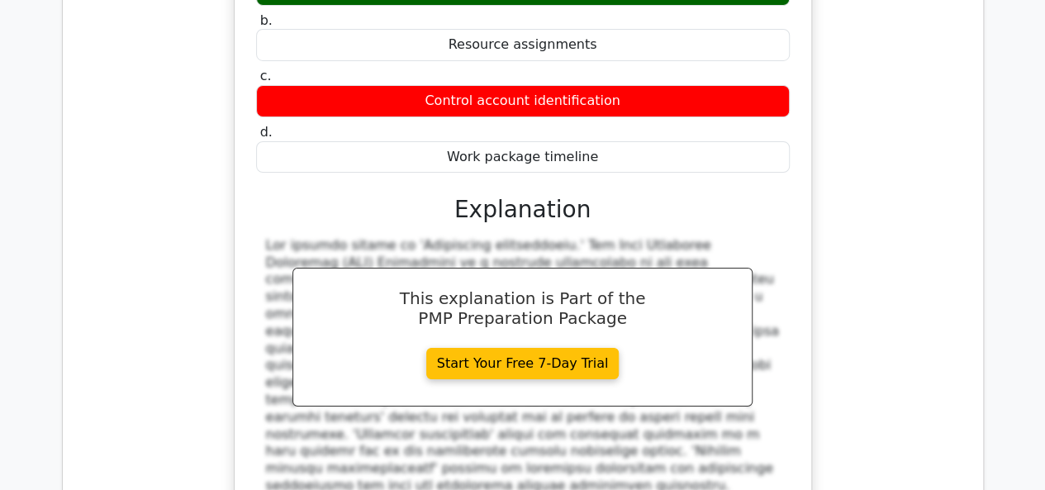
scroll to position [3018, 0]
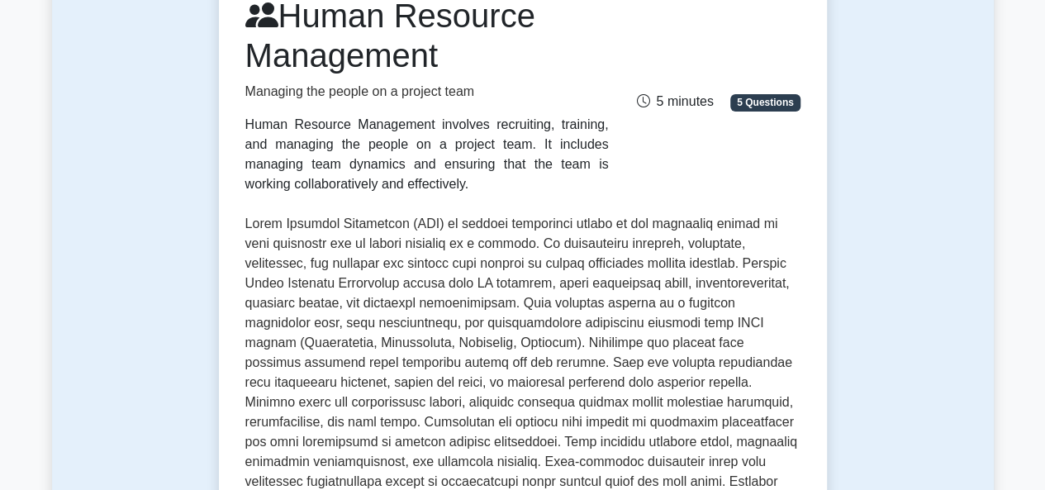
scroll to position [248, 0]
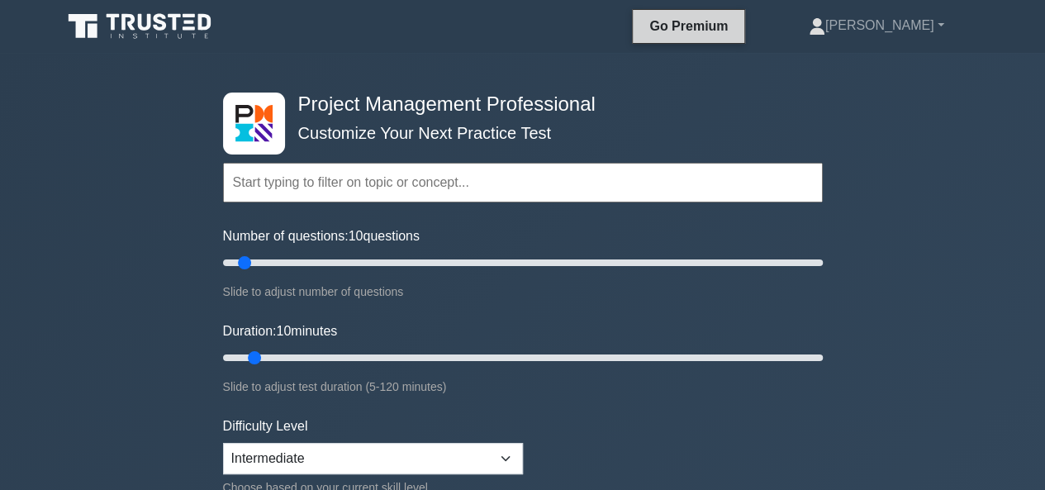
click at [710, 22] on link "Go Premium" at bounding box center [689, 26] width 98 height 21
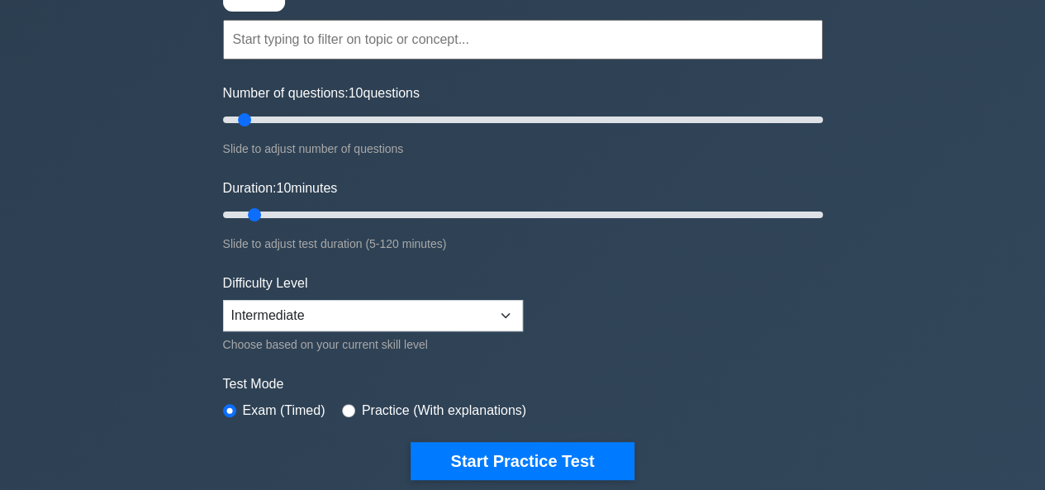
scroll to position [165, 0]
